Goal: Task Accomplishment & Management: Use online tool/utility

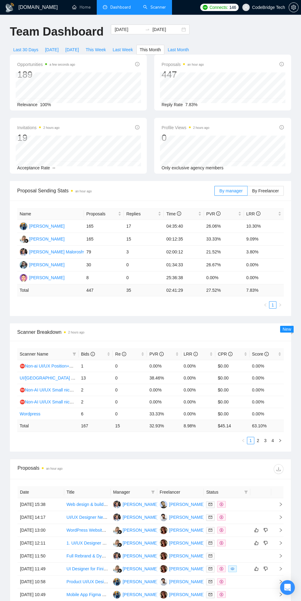
click at [155, 6] on link "Scanner" at bounding box center [154, 7] width 23 height 5
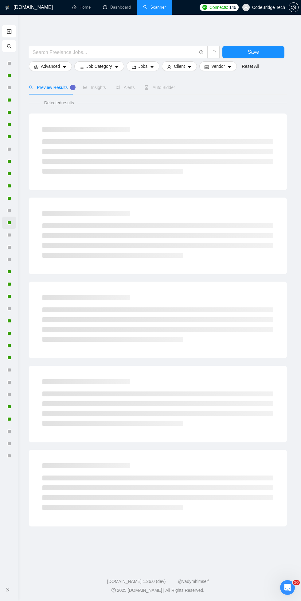
click at [9, 223] on div at bounding box center [9, 223] width 4 height 4
click at [9, 46] on icon "search" at bounding box center [9, 46] width 5 height 5
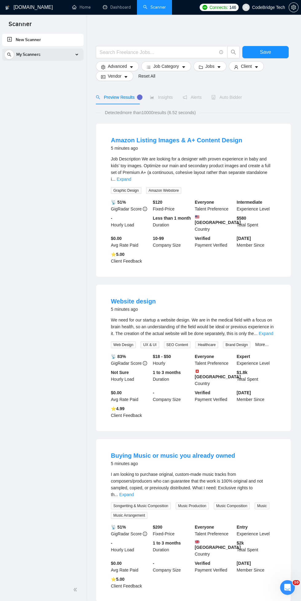
click at [40, 59] on span "My Scanners" at bounding box center [28, 54] width 24 height 12
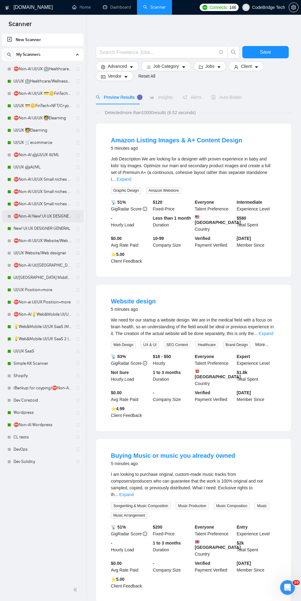
click at [31, 216] on link "⛔Non-AI New! UI UX DESIGNER GENERAL" at bounding box center [42, 216] width 58 height 12
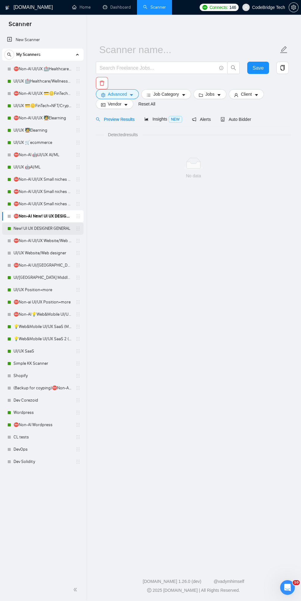
click at [28, 231] on link "New! UI UX DESIGNER GENERAL" at bounding box center [42, 228] width 58 height 12
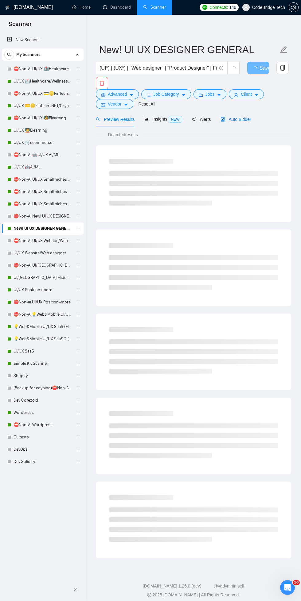
click at [222, 119] on icon "robot" at bounding box center [223, 119] width 4 height 4
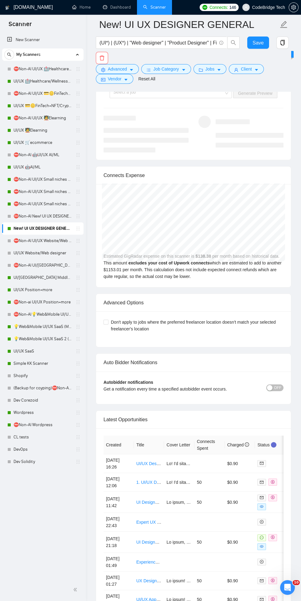
scroll to position [1617, 0]
click at [21, 277] on link "UI/UX Middle - US, GERMANY, UK, CANADA, ISRAEL" at bounding box center [42, 278] width 58 height 12
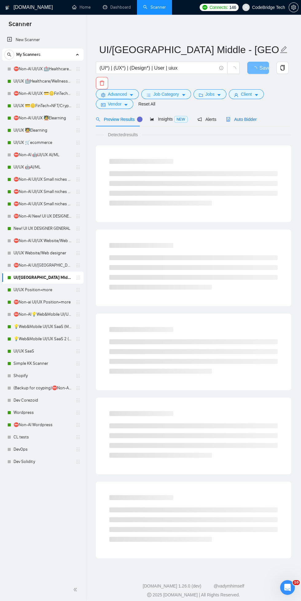
click at [234, 120] on span "Auto Bidder" at bounding box center [241, 119] width 30 height 5
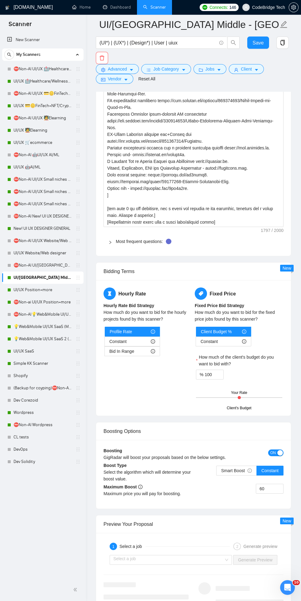
scroll to position [1142, 0]
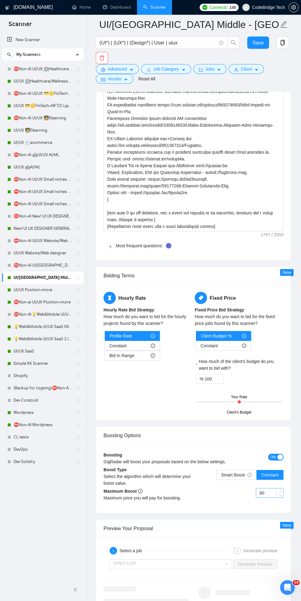
click at [267, 495] on input "60" at bounding box center [269, 492] width 27 height 9
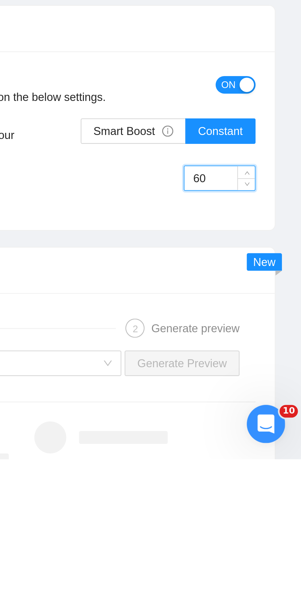
type input "6"
type input "40"
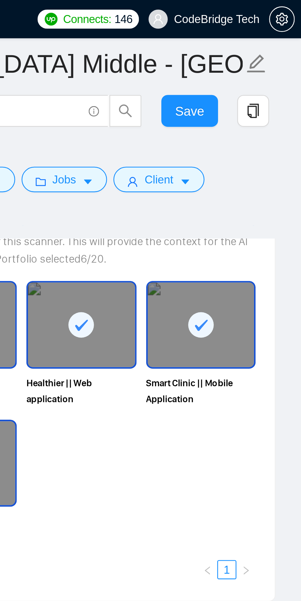
scroll to position [657, 0]
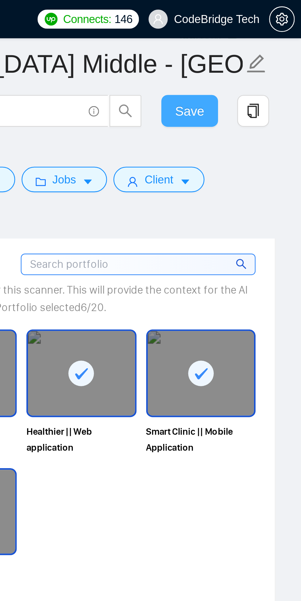
click at [260, 41] on span "Save" at bounding box center [257, 43] width 11 height 8
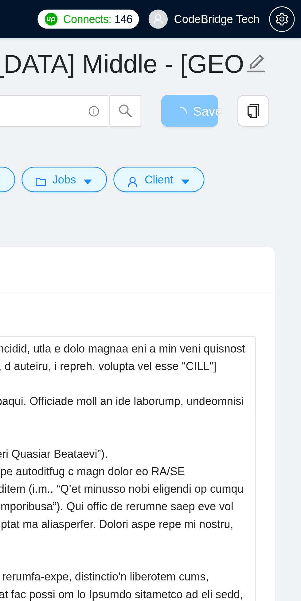
scroll to position [587, 0]
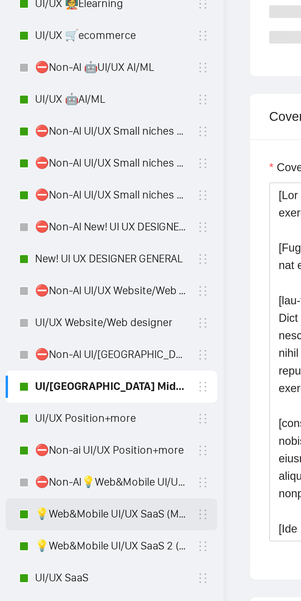
click at [35, 327] on link "💡Web&Mobile UI/UX SaaS (Mariia)" at bounding box center [42, 327] width 58 height 12
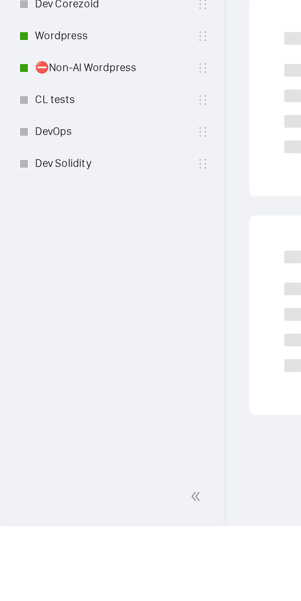
click at [96, 479] on ul at bounding box center [193, 351] width 195 height 413
click at [78, 593] on span "double-left" at bounding box center [76, 590] width 6 height 6
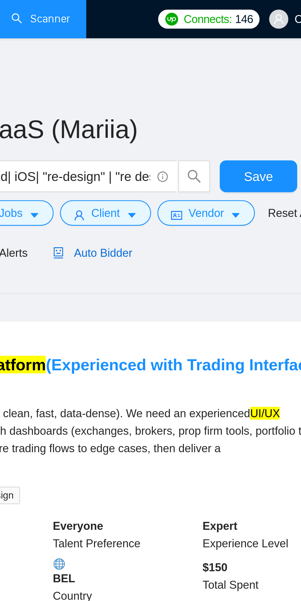
click at [174, 96] on span "Auto Bidder" at bounding box center [174, 97] width 30 height 5
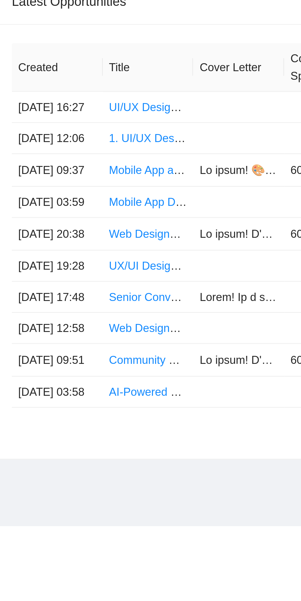
scroll to position [1456, 0]
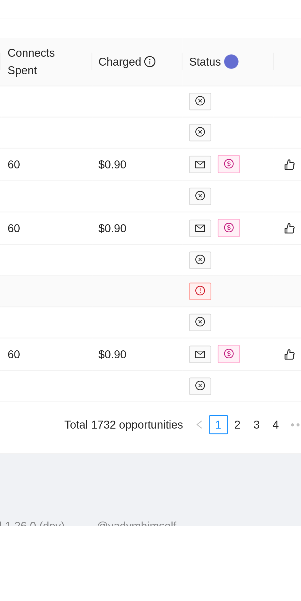
click at [218, 511] on icon "exclamation-circle" at bounding box center [218, 511] width 0 height 2
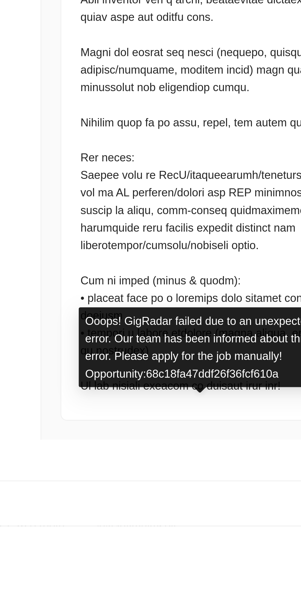
scroll to position [1485, 0]
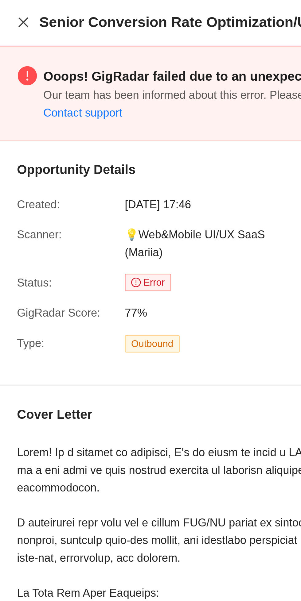
click at [21, 8] on icon "close" at bounding box center [22, 8] width 5 height 5
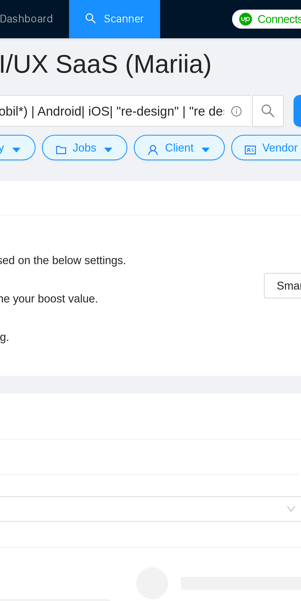
scroll to position [1341, 0]
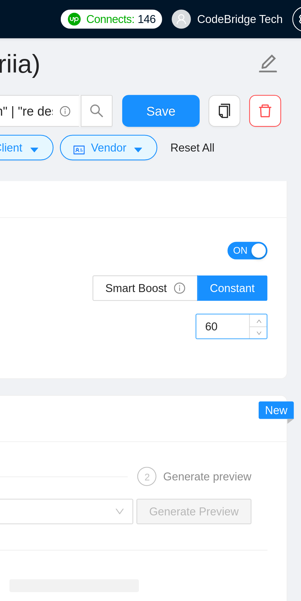
click at [267, 124] on input "60" at bounding box center [265, 125] width 27 height 9
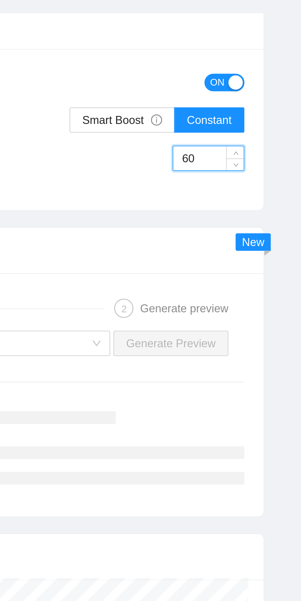
type input "6"
type input "50"
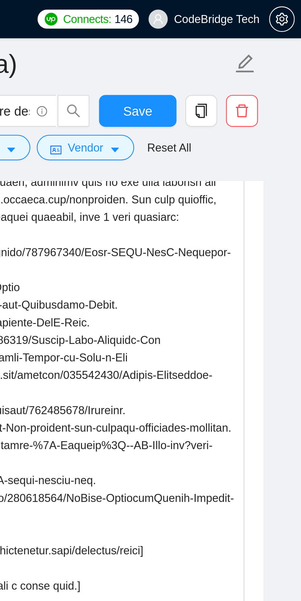
scroll to position [989, 0]
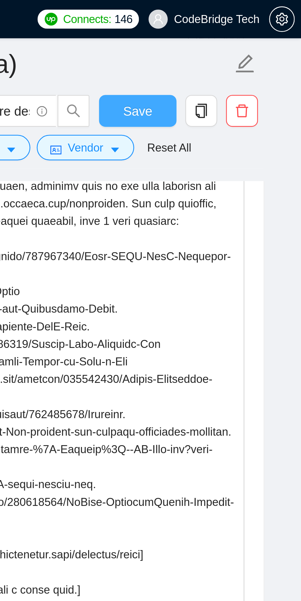
click at [236, 42] on span "Save" at bounding box center [237, 43] width 11 height 8
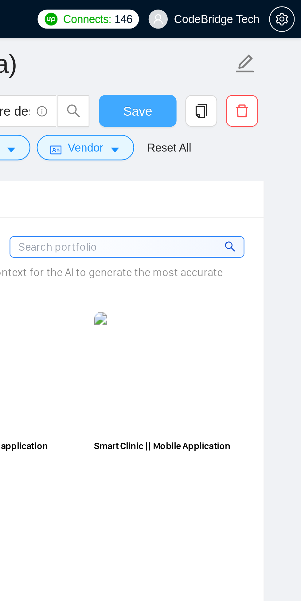
scroll to position [553, 0]
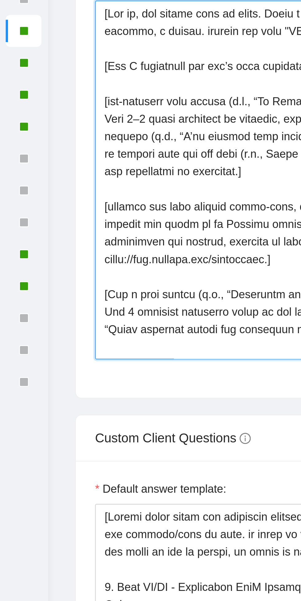
click at [54, 423] on textarea "Cover letter template:" at bounding box center [158, 378] width 242 height 138
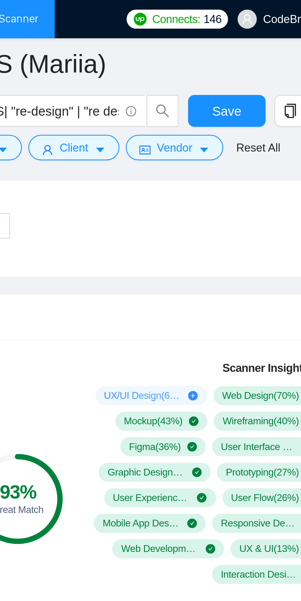
scroll to position [355, 0]
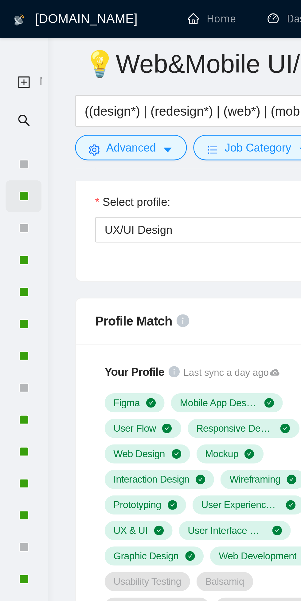
click at [6, 76] on div at bounding box center [9, 75] width 14 height 12
click at [8, 76] on div at bounding box center [9, 76] width 4 height 4
click at [6, 48] on div at bounding box center [9, 46] width 14 height 12
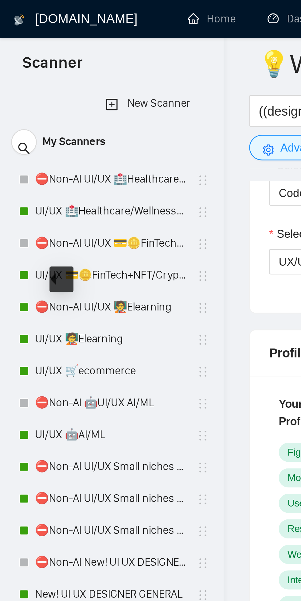
scroll to position [133, 0]
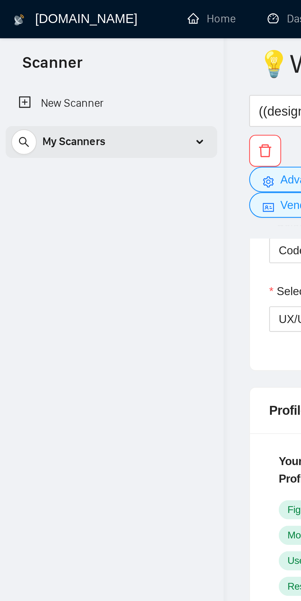
click at [77, 56] on div "My Scanners" at bounding box center [42, 54] width 77 height 12
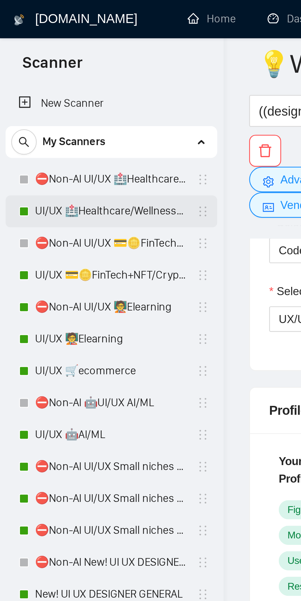
click at [22, 79] on link "UI/UX 🏥Healthcare/Wellness/Sports/Fitness" at bounding box center [42, 81] width 58 height 12
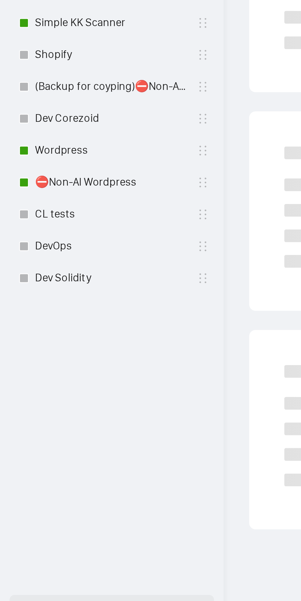
click at [91, 465] on div "GigRadar.io Home Dashboard Scanner Connects: 146 CodeBridge Tech UI/UX 🏥Healthc…" at bounding box center [193, 303] width 215 height 606
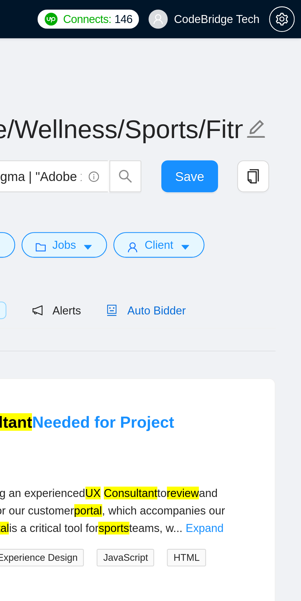
click at [252, 119] on span "Auto Bidder" at bounding box center [241, 119] width 30 height 5
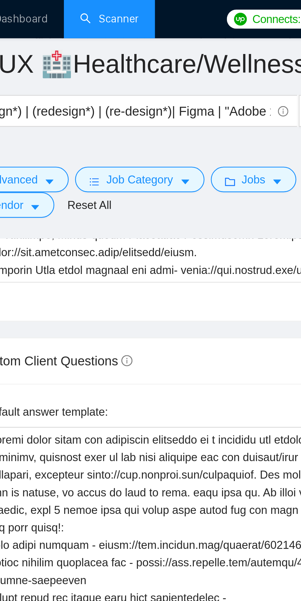
scroll to position [966, 0]
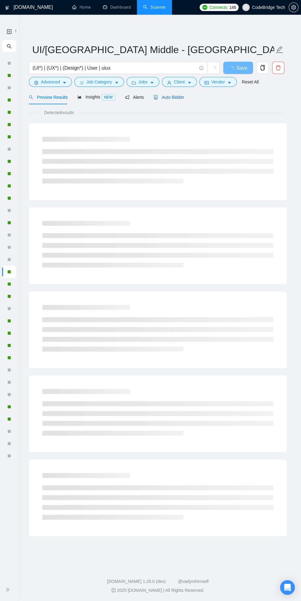
click at [162, 97] on span "Auto Bidder" at bounding box center [168, 97] width 30 height 5
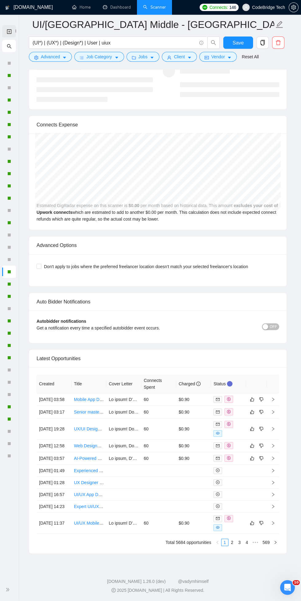
click at [9, 32] on link "New Scanner" at bounding box center [9, 31] width 5 height 13
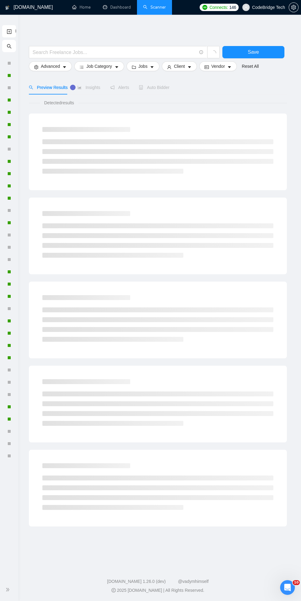
click at [9, 46] on icon "search" at bounding box center [9, 46] width 5 height 5
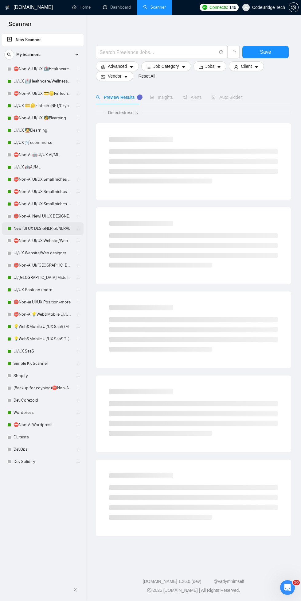
click at [26, 228] on link "New! UI UX DESIGNER GENERAL" at bounding box center [42, 228] width 58 height 12
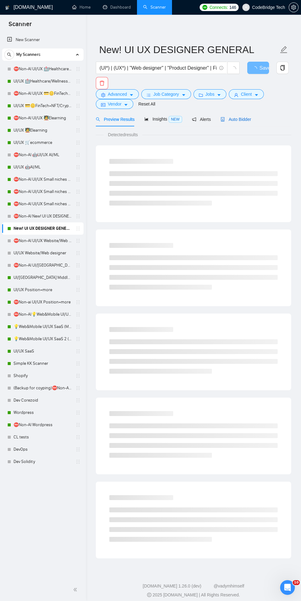
click at [234, 119] on span "Auto Bidder" at bounding box center [235, 119] width 30 height 5
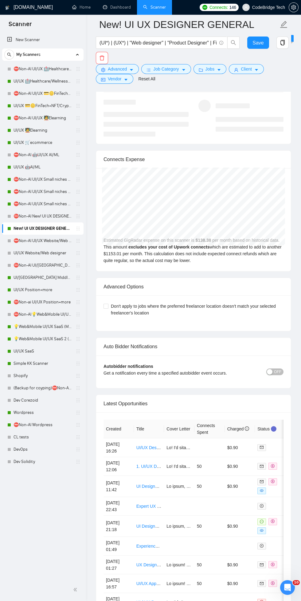
scroll to position [1632, 0]
click at [24, 327] on link "💡Web&Mobile UI/UX SaaS (Mariia)" at bounding box center [42, 327] width 58 height 12
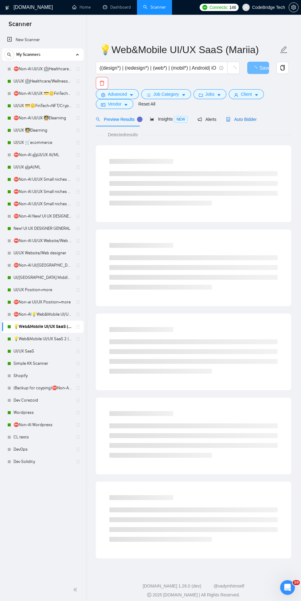
click at [228, 119] on icon "robot" at bounding box center [228, 119] width 4 height 4
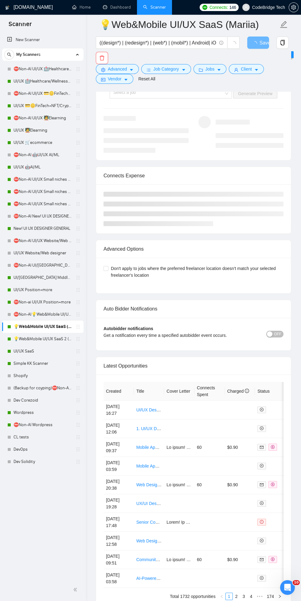
scroll to position [1546, 0]
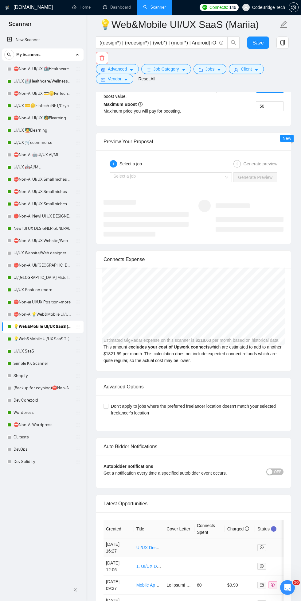
click at [190, 538] on td at bounding box center [179, 547] width 30 height 19
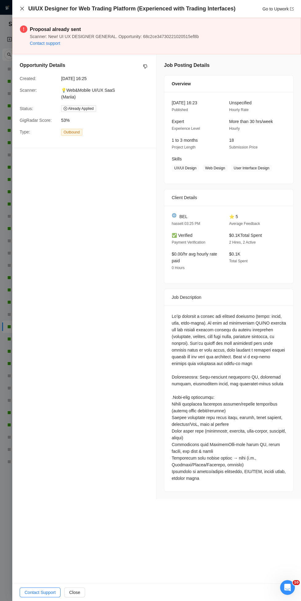
click at [22, 9] on icon "close" at bounding box center [22, 9] width 4 height 4
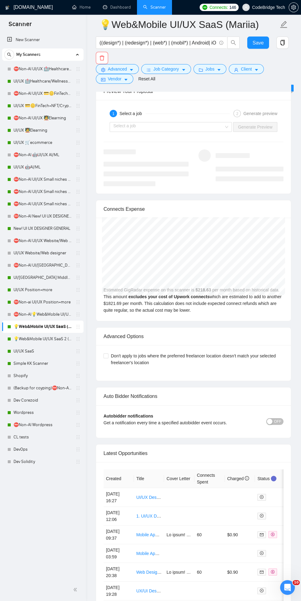
scroll to position [1680, 0]
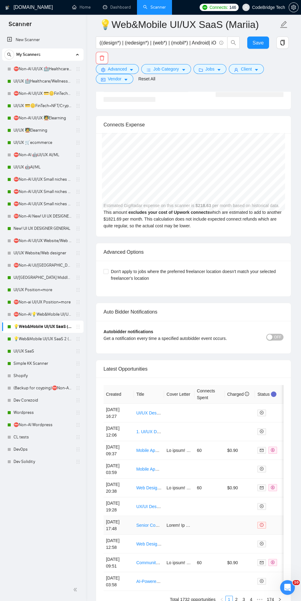
click at [241, 516] on td at bounding box center [240, 525] width 30 height 19
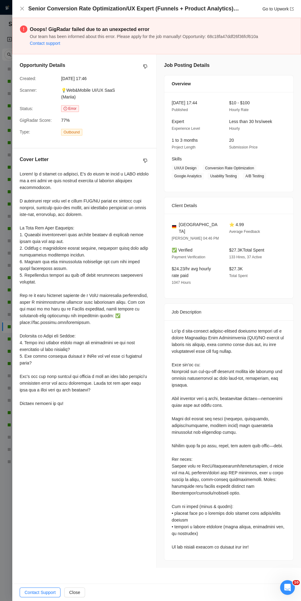
copy div "Hallo! As a gesture of goodwill, I'd be happy to offer a 𝐅𝐑𝐄𝐄 review of a key p…"
